Goal: Transaction & Acquisition: Download file/media

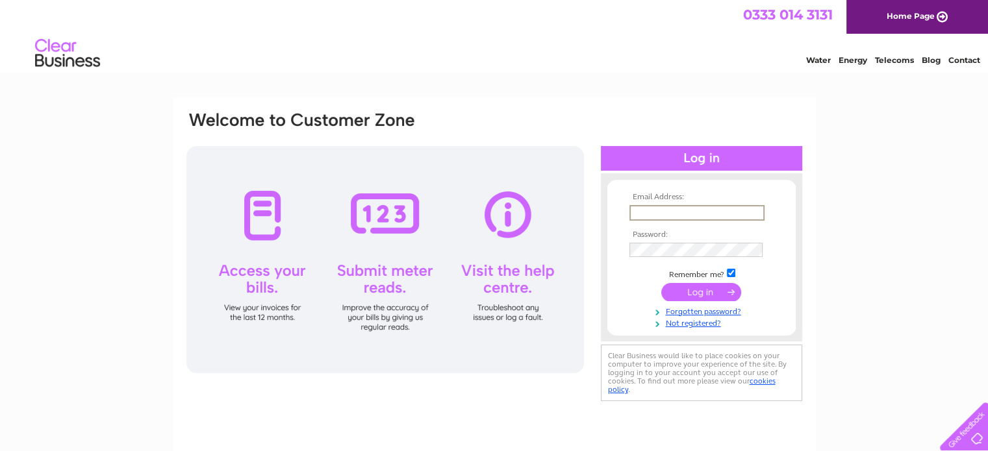
click at [646, 213] on input "text" at bounding box center [696, 213] width 135 height 16
type input "info@rickshawandco.com"
click at [700, 296] on input "submit" at bounding box center [701, 291] width 80 height 18
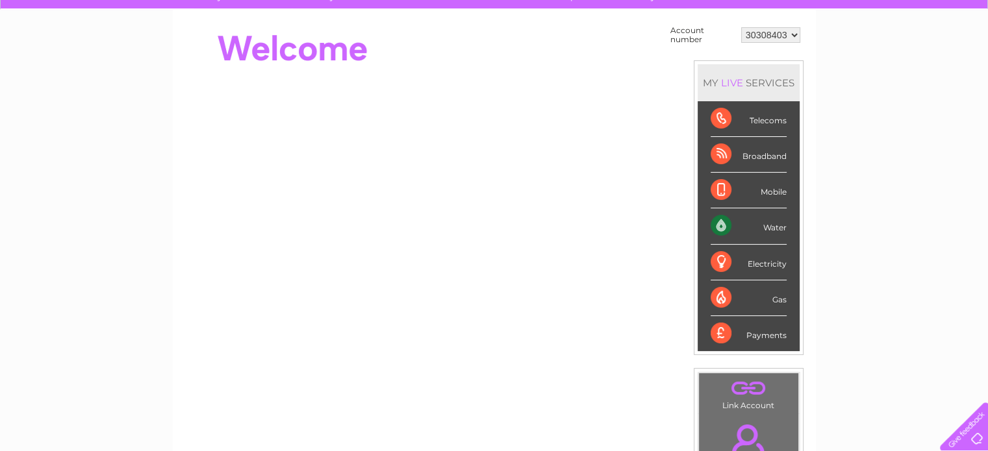
scroll to position [112, 0]
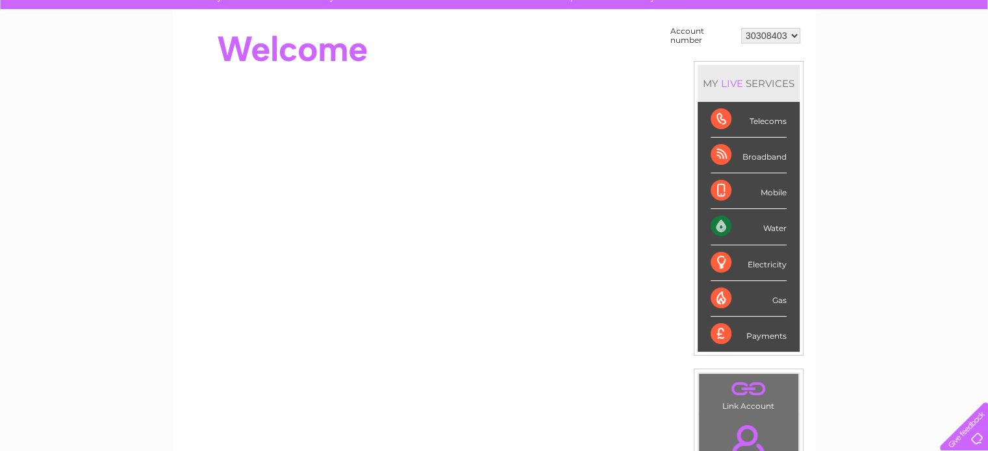
click at [770, 229] on div "Water" at bounding box center [749, 227] width 76 height 36
click at [718, 222] on div "Water" at bounding box center [749, 227] width 76 height 36
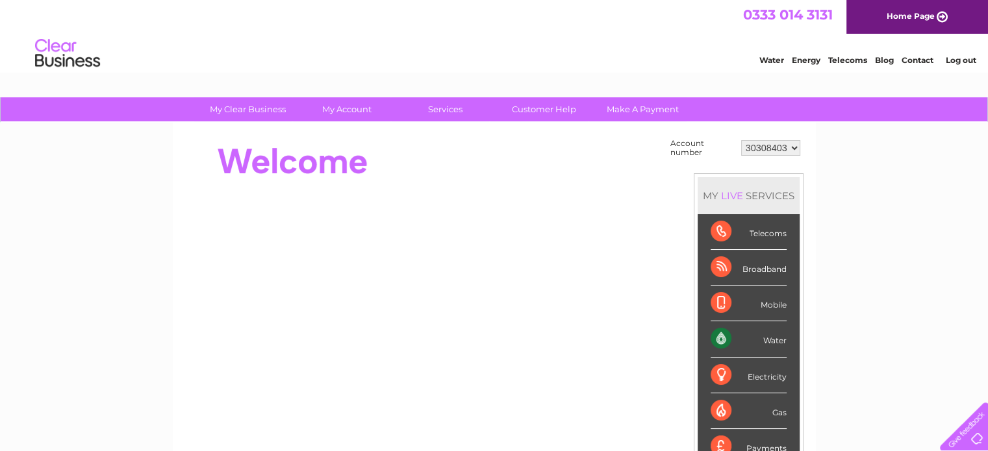
scroll to position [0, 0]
click at [793, 147] on select "30308403" at bounding box center [770, 148] width 59 height 16
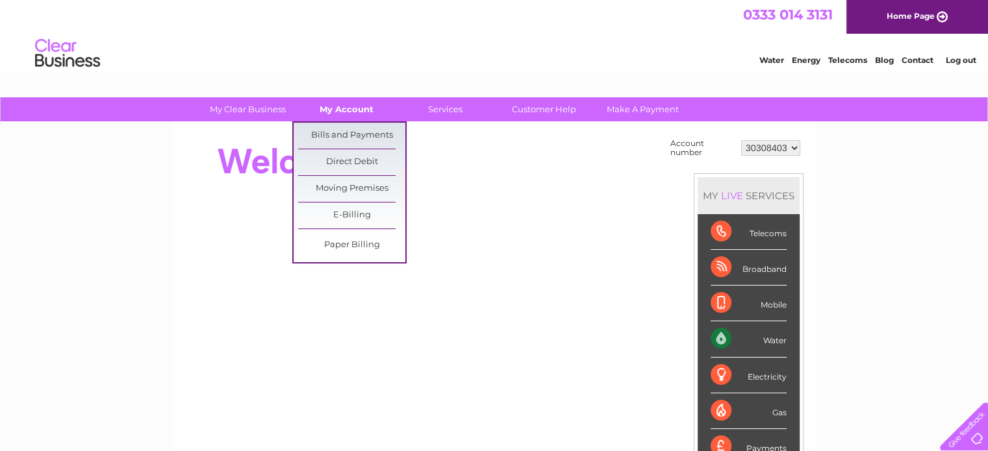
click at [340, 109] on link "My Account" at bounding box center [346, 109] width 107 height 24
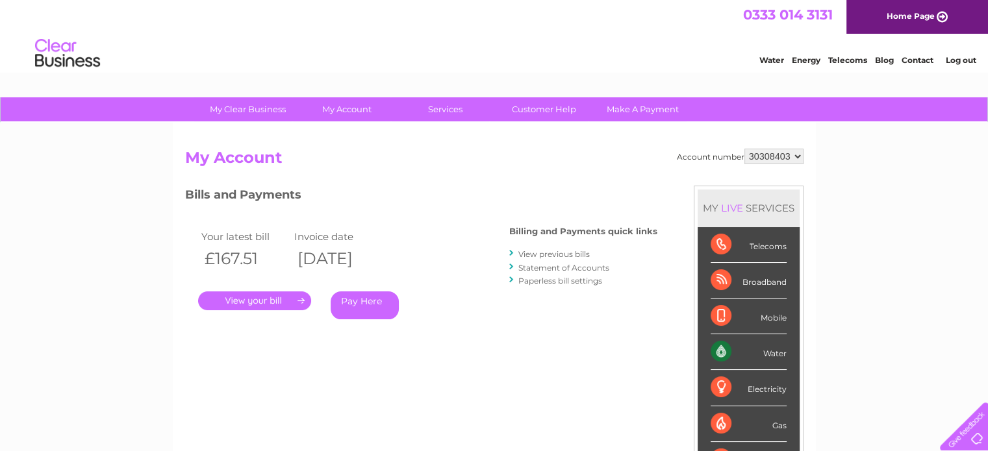
click at [525, 253] on link "View previous bills" at bounding box center [553, 254] width 71 height 10
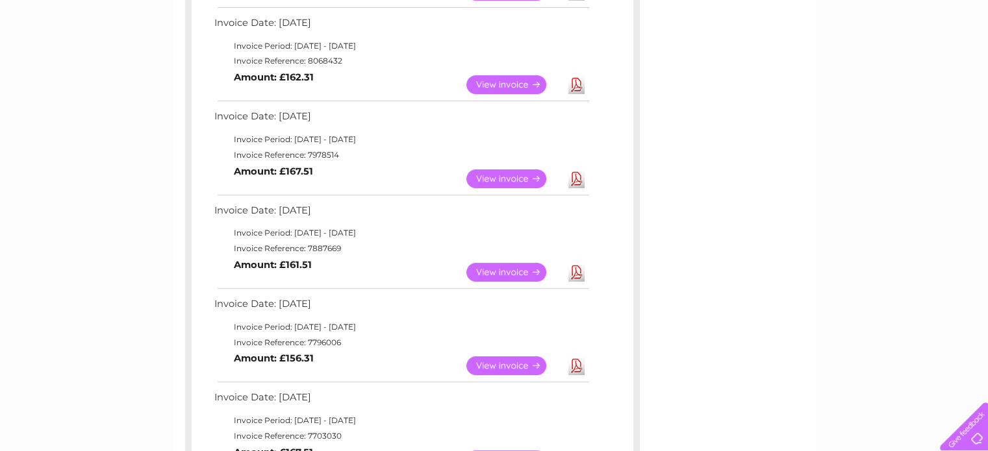
scroll to position [324, 0]
click at [574, 270] on link "Download" at bounding box center [576, 271] width 16 height 19
click at [576, 176] on link "Download" at bounding box center [576, 178] width 16 height 19
click at [574, 79] on link "Download" at bounding box center [576, 84] width 16 height 19
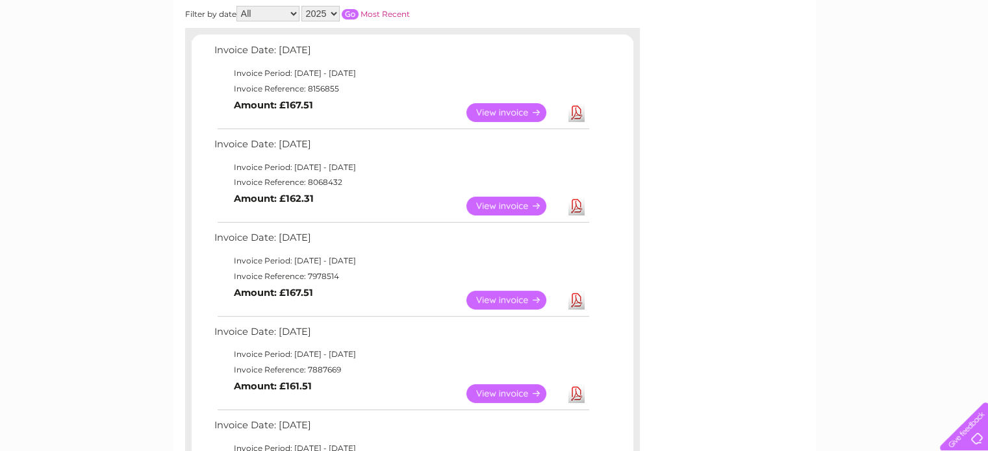
scroll to position [0, 0]
